Goal: Navigation & Orientation: Understand site structure

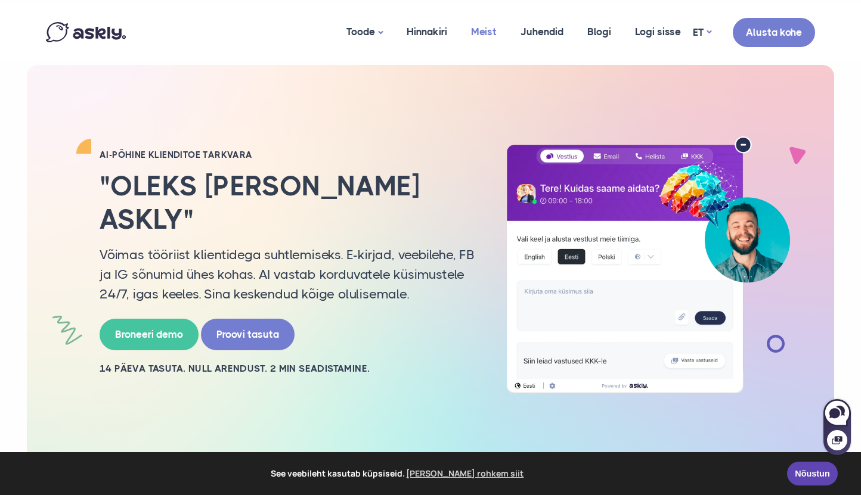
click at [485, 33] on link "Meist" at bounding box center [483, 32] width 49 height 58
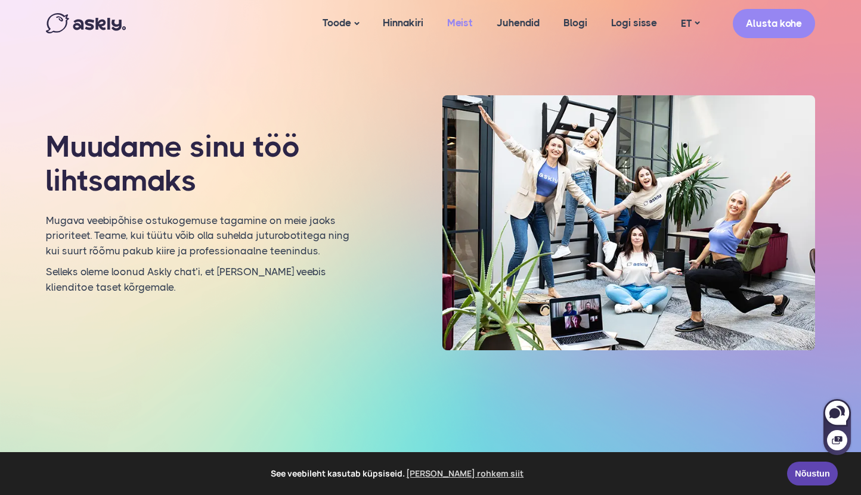
click at [465, 27] on link "Meist" at bounding box center [459, 23] width 49 height 46
click at [522, 24] on link "Juhendid" at bounding box center [518, 23] width 67 height 46
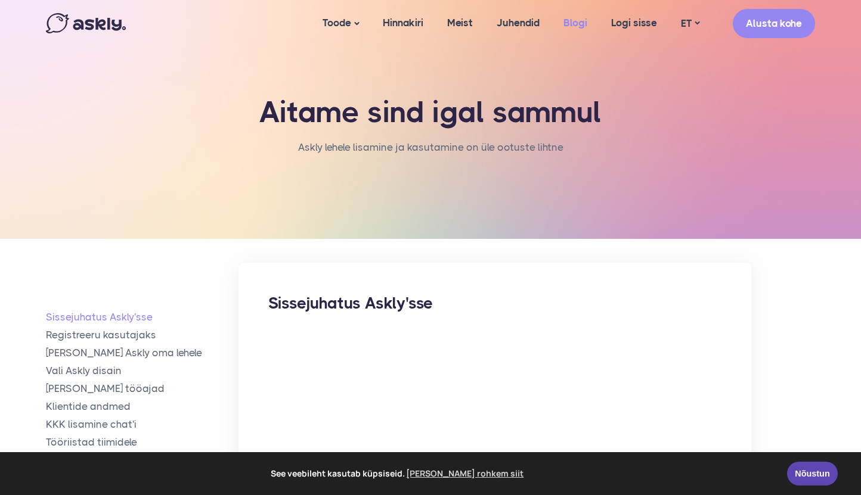
click at [578, 20] on link "Blogi" at bounding box center [575, 23] width 48 height 46
